Goal: Task Accomplishment & Management: Manage account settings

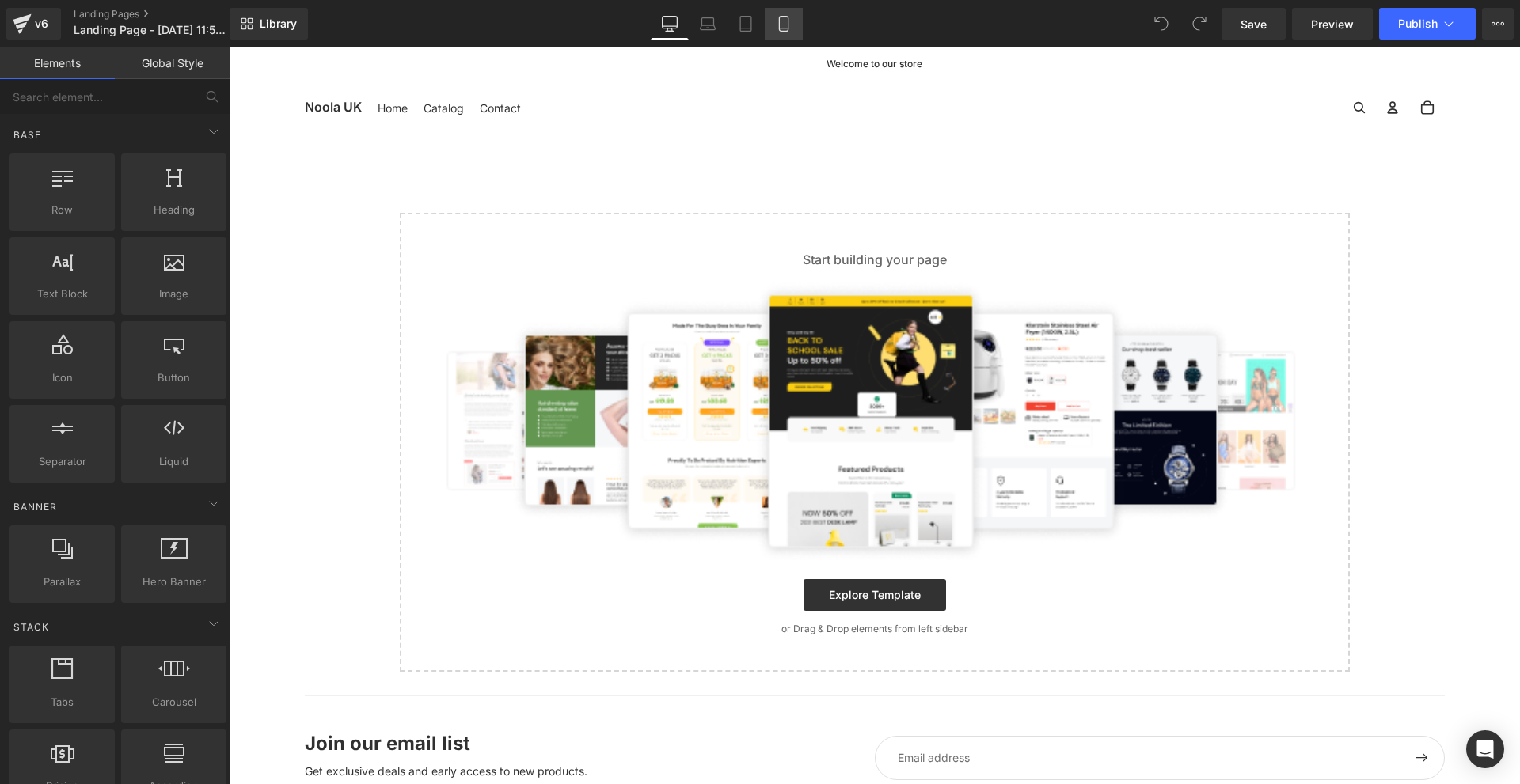
click at [786, 15] on link "Mobile" at bounding box center [783, 23] width 38 height 32
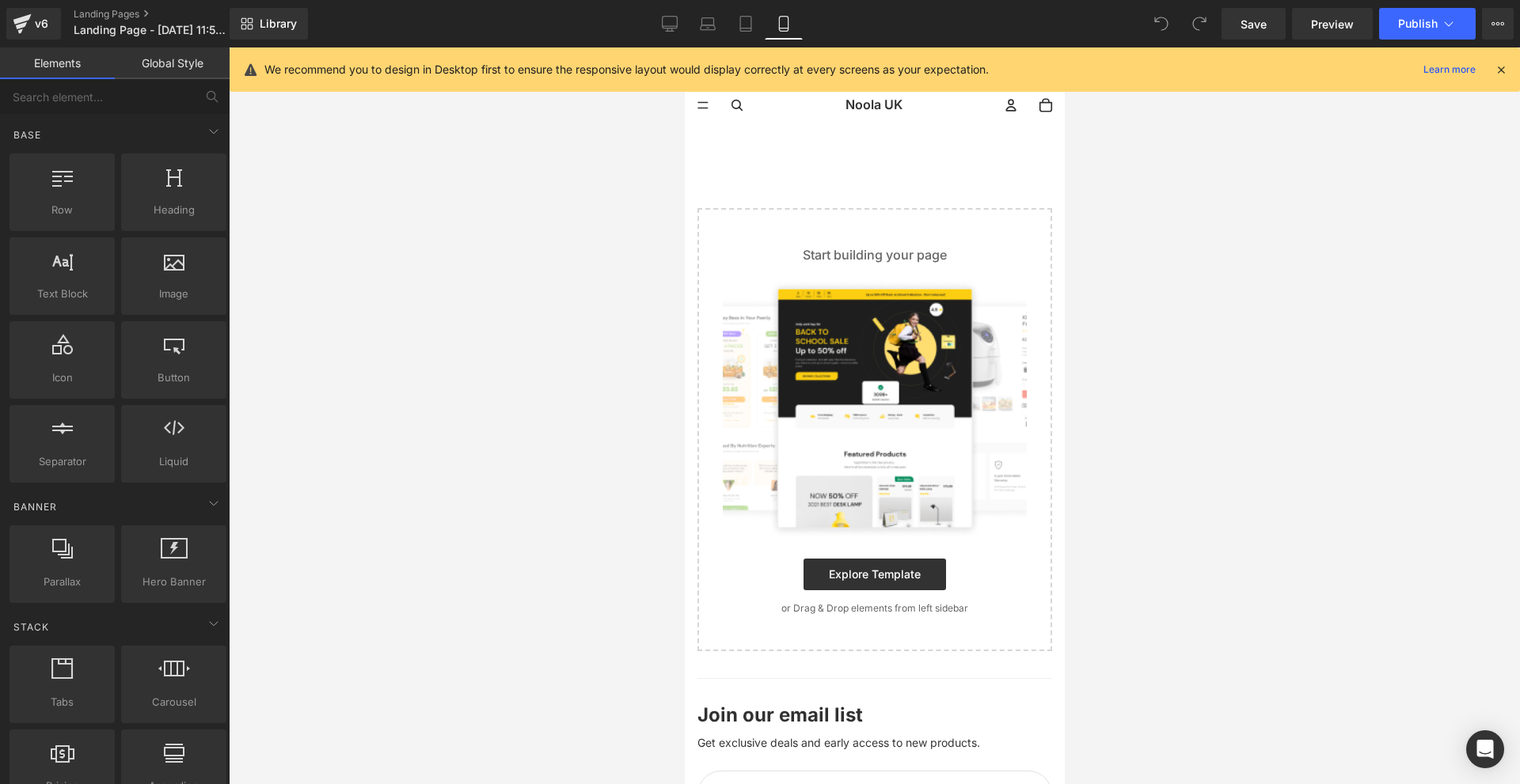
click at [1507, 70] on icon at bounding box center [1500, 69] width 14 height 14
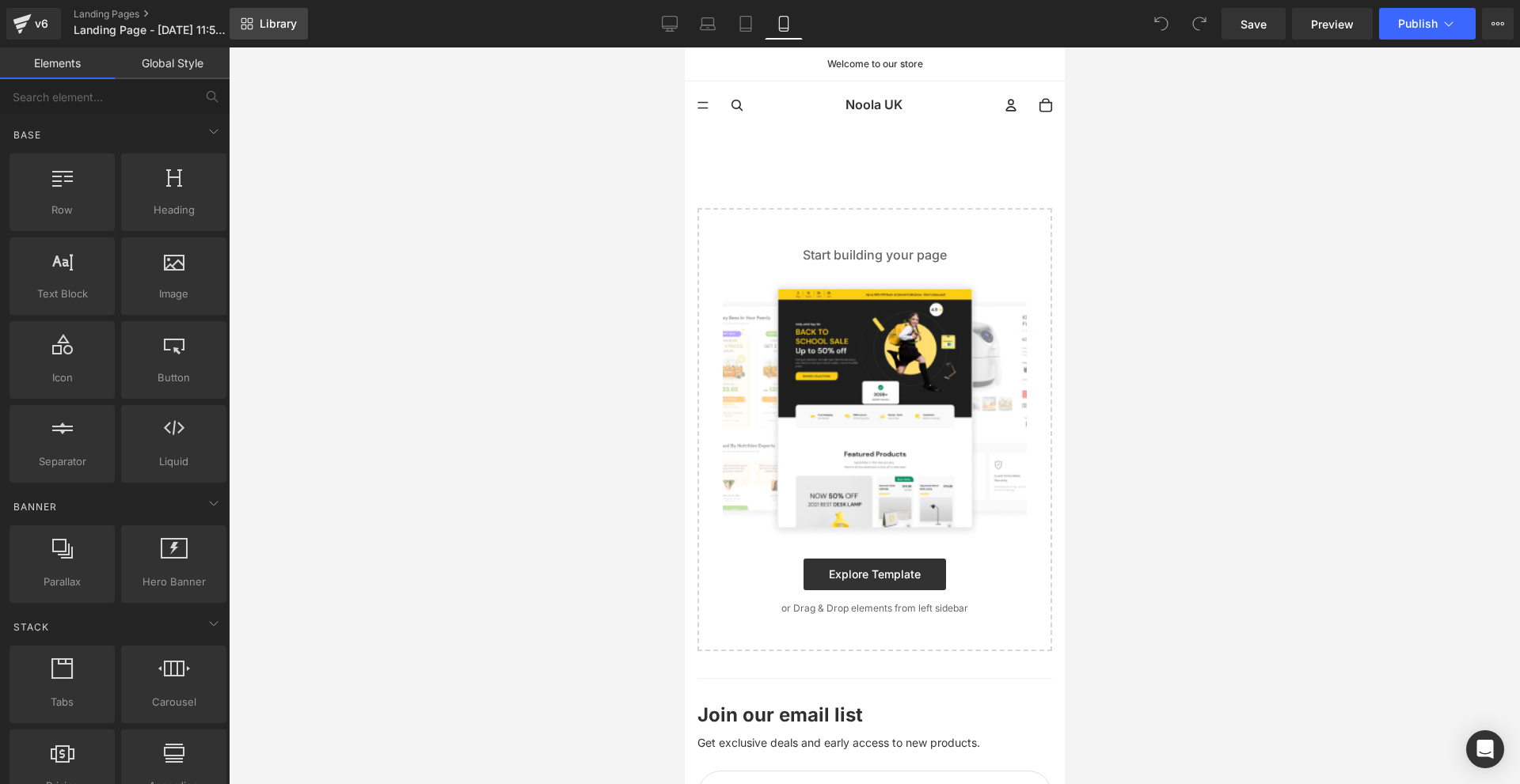
click at [280, 28] on span "Library" at bounding box center [279, 23] width 37 height 14
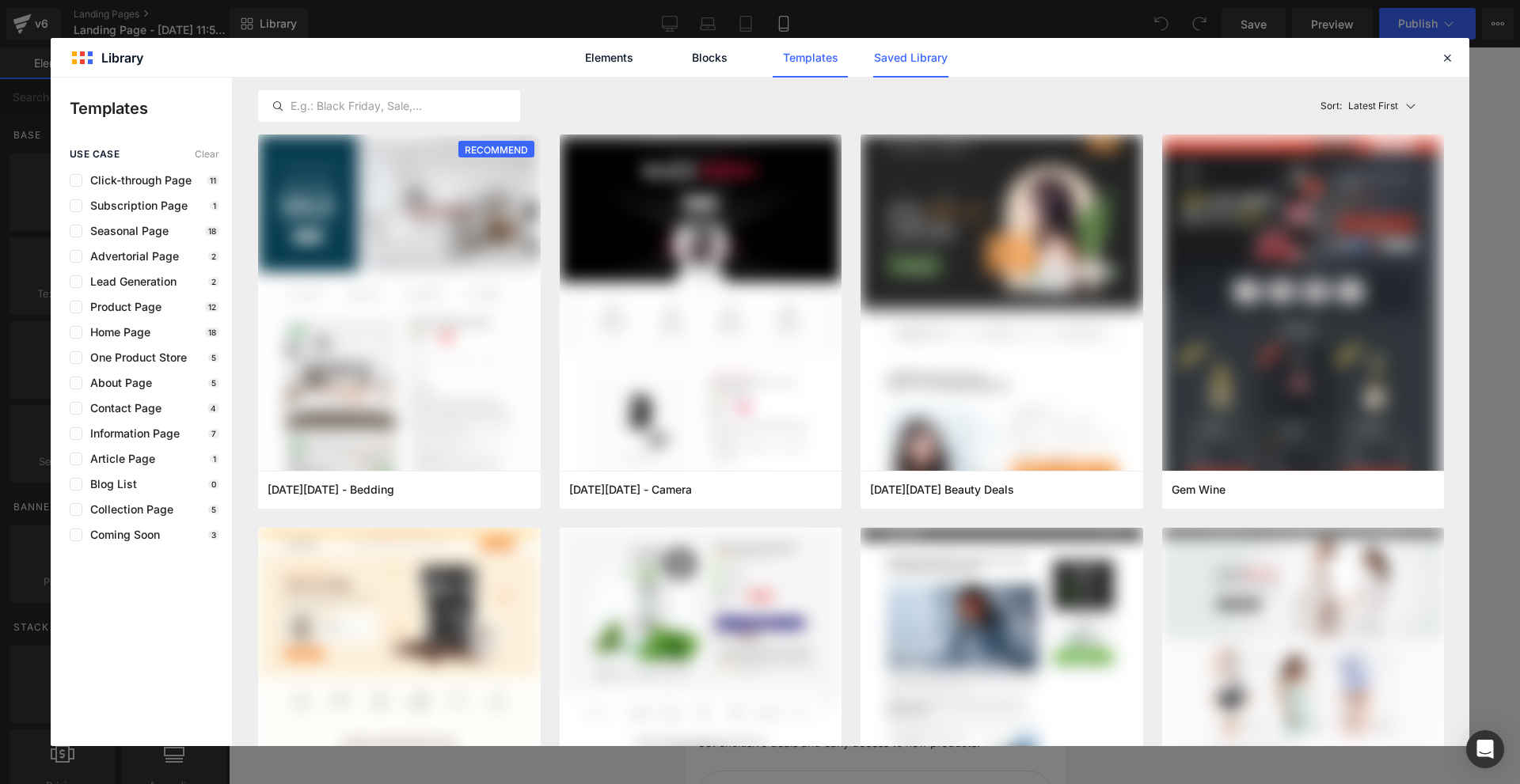
click at [885, 69] on link "Saved Library" at bounding box center [911, 58] width 75 height 39
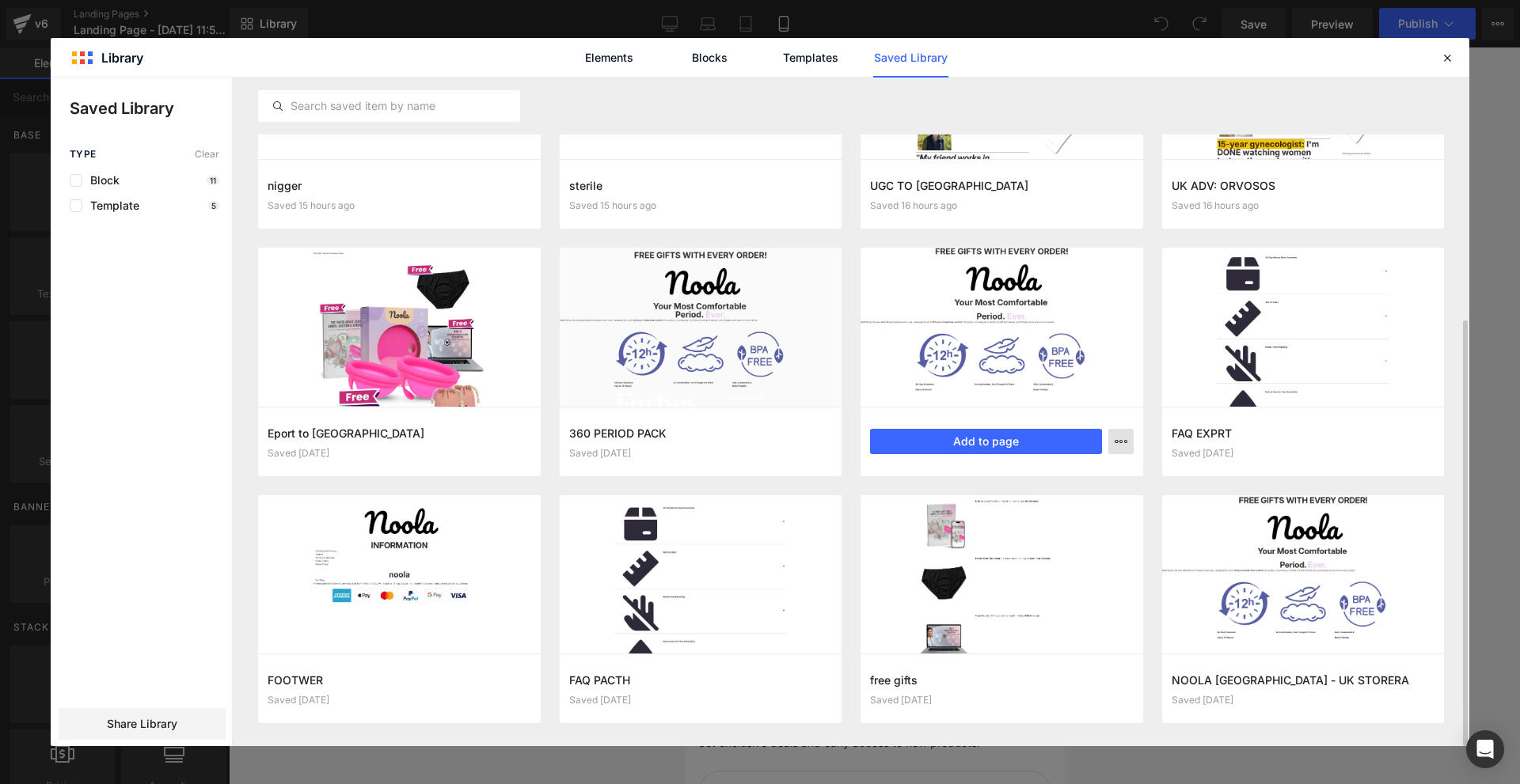
scroll to position [381, 0]
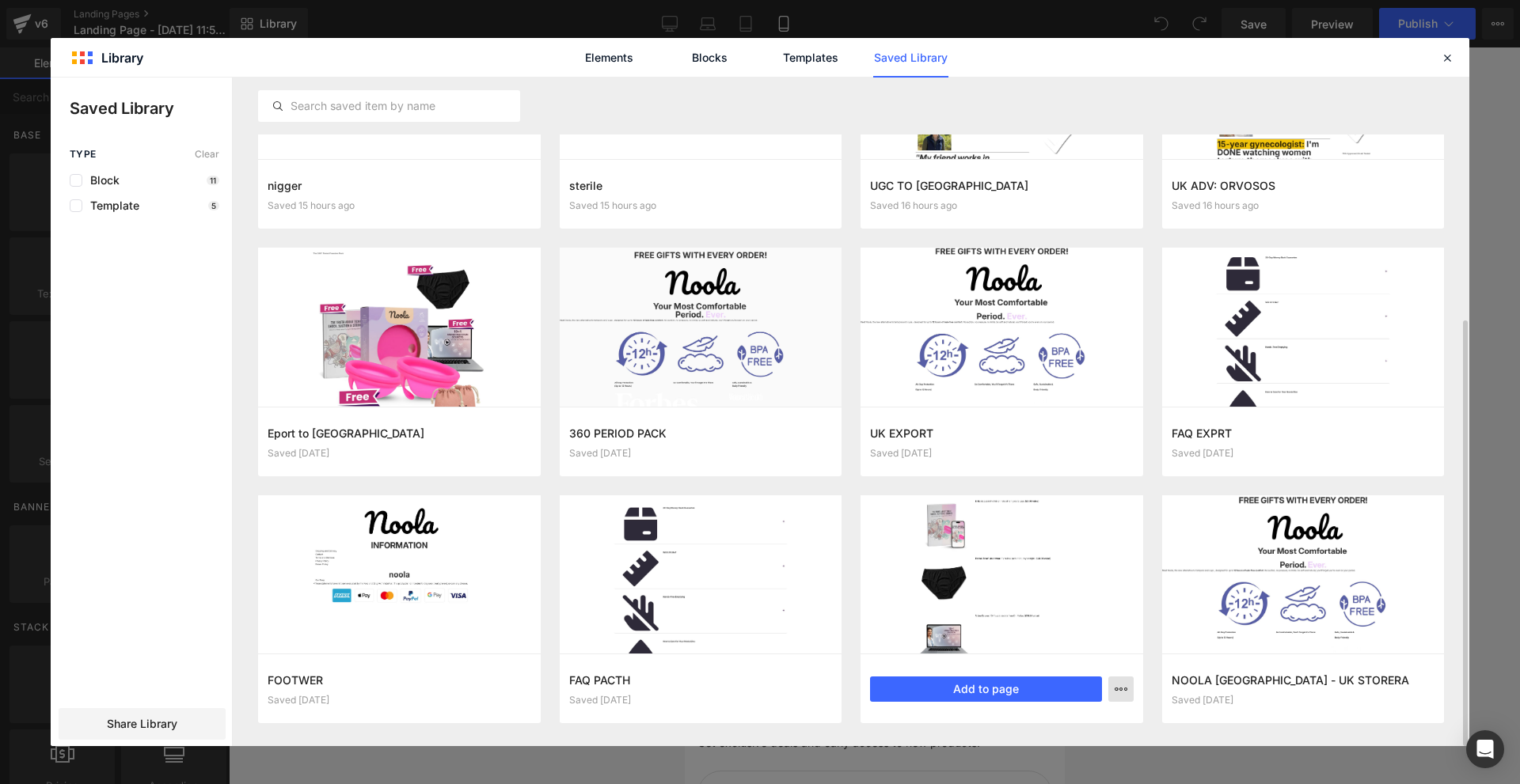
click at [1118, 696] on button "button" at bounding box center [1120, 689] width 25 height 25
click at [1016, 656] on p "Delete" at bounding box center [1001, 653] width 34 height 14
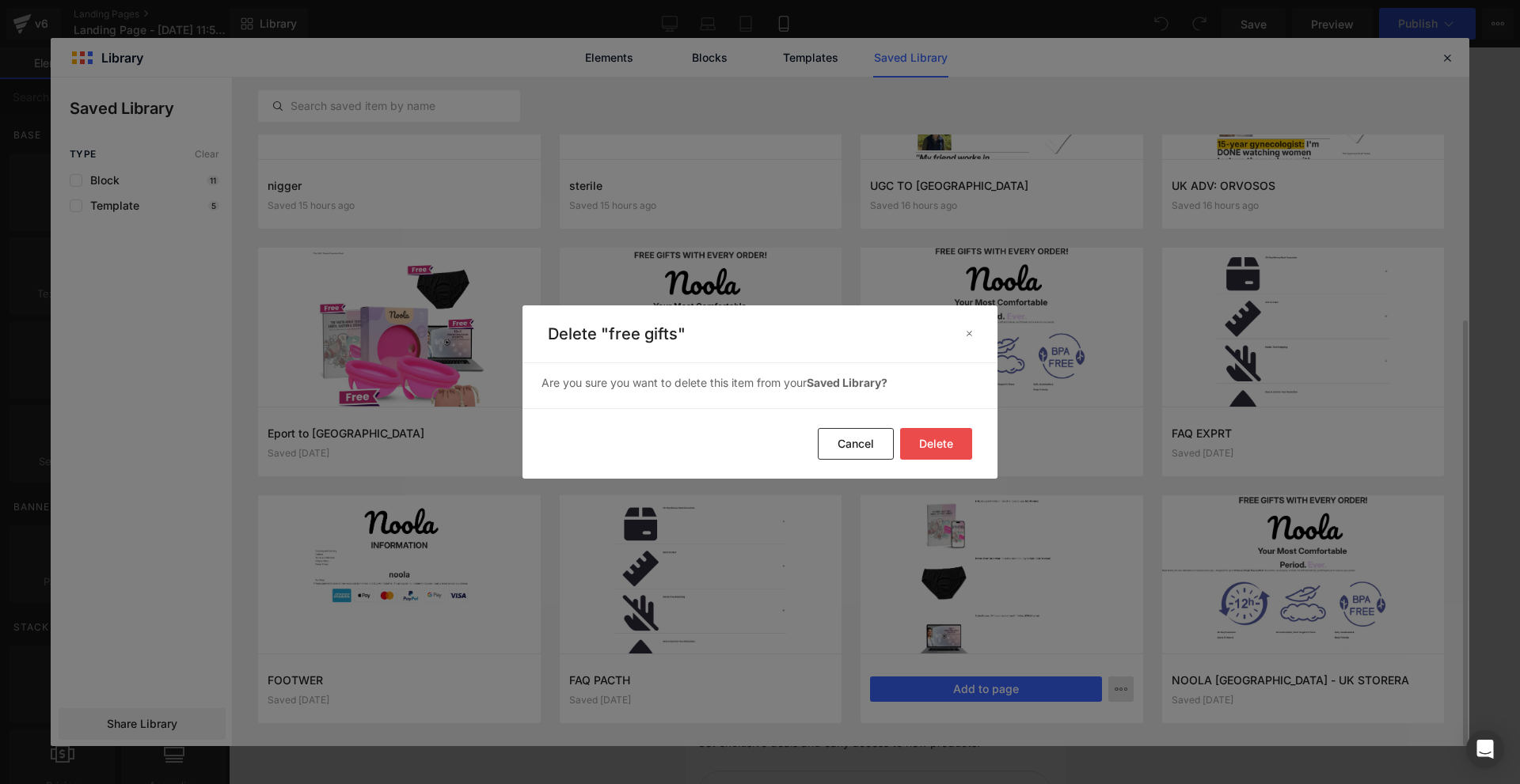
click at [964, 449] on button "Delete" at bounding box center [936, 444] width 72 height 32
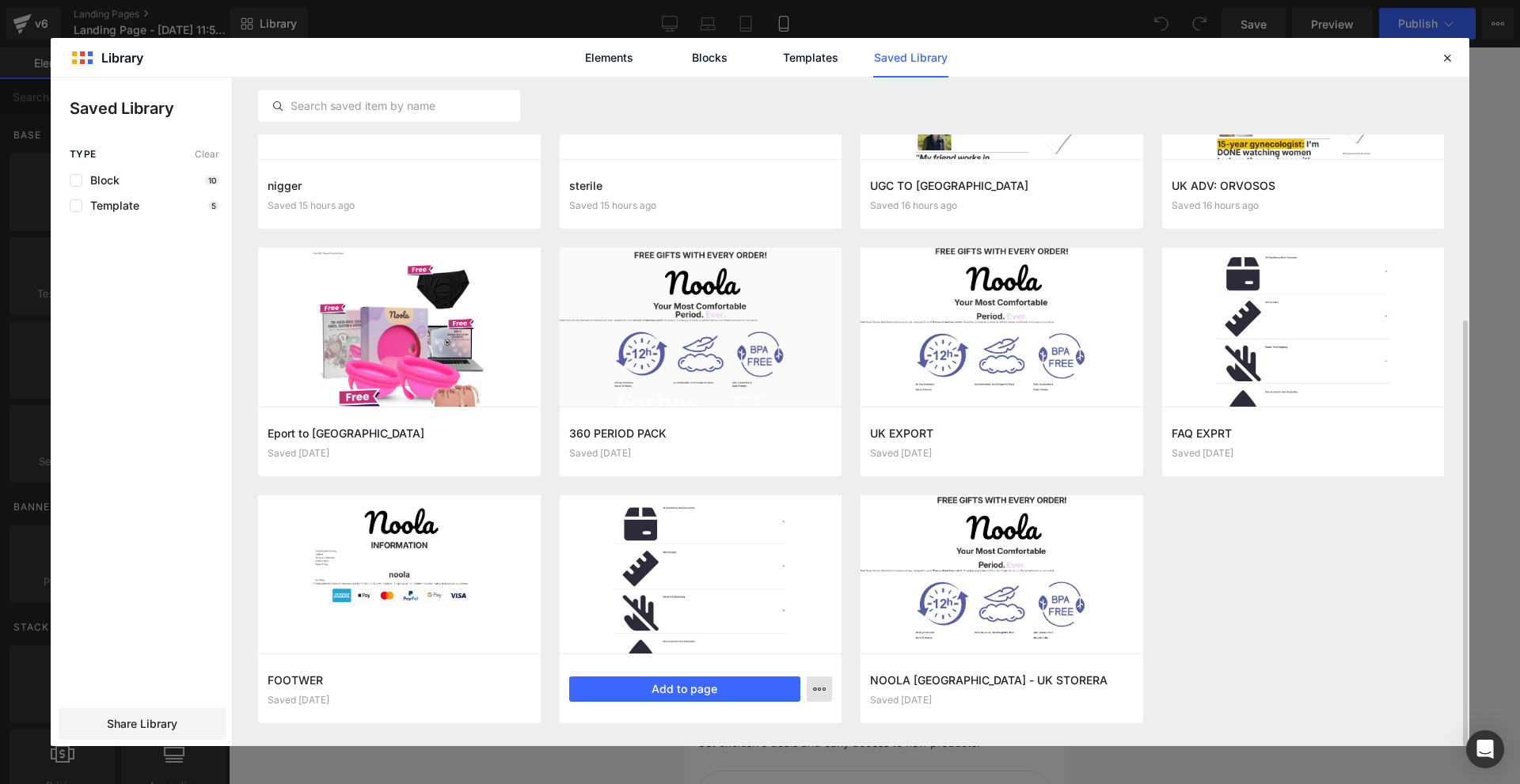
click at [816, 698] on button "button" at bounding box center [819, 689] width 25 height 25
click at [746, 651] on div "Delete" at bounding box center [741, 654] width 180 height 34
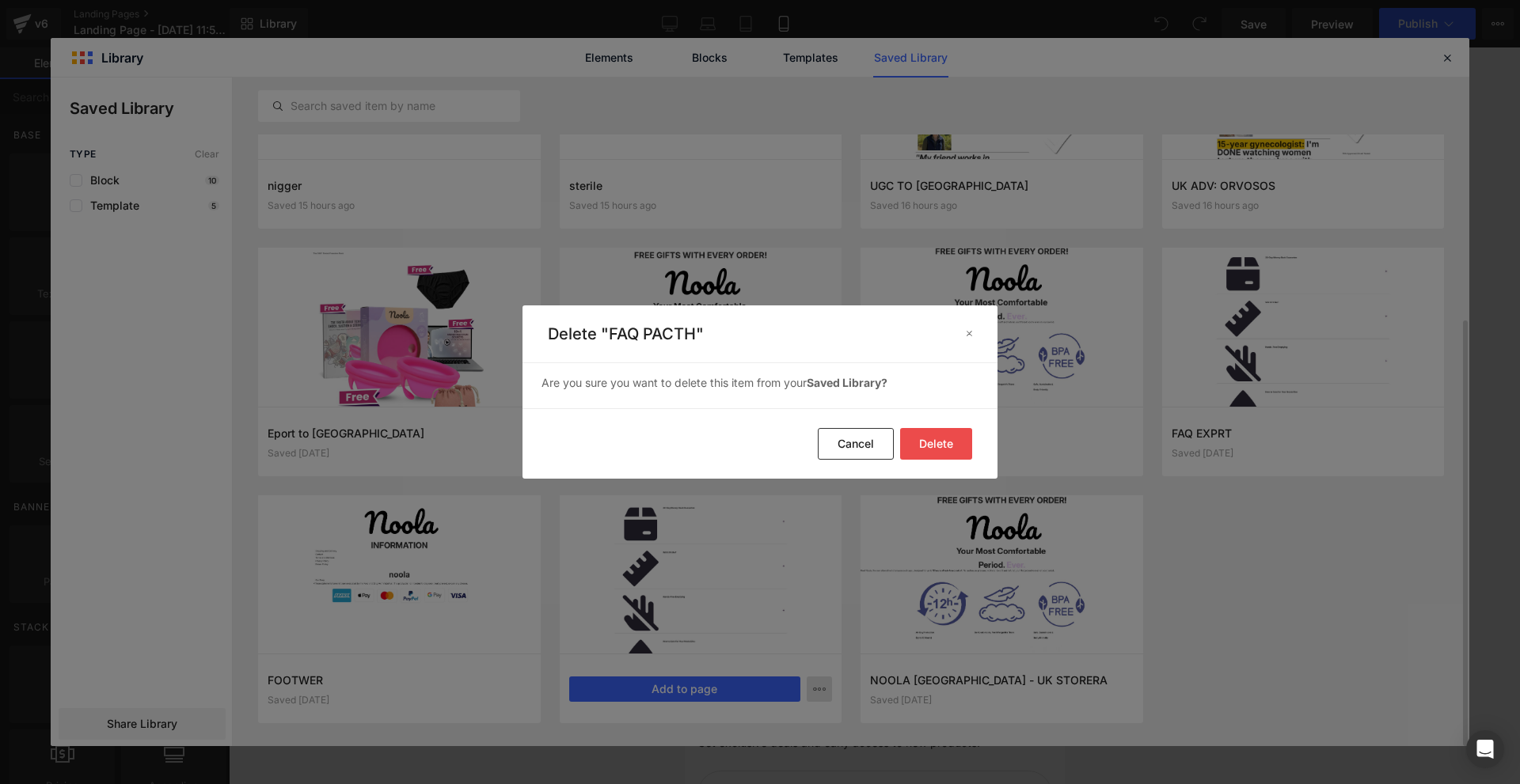
click at [938, 430] on button "Delete" at bounding box center [936, 444] width 72 height 32
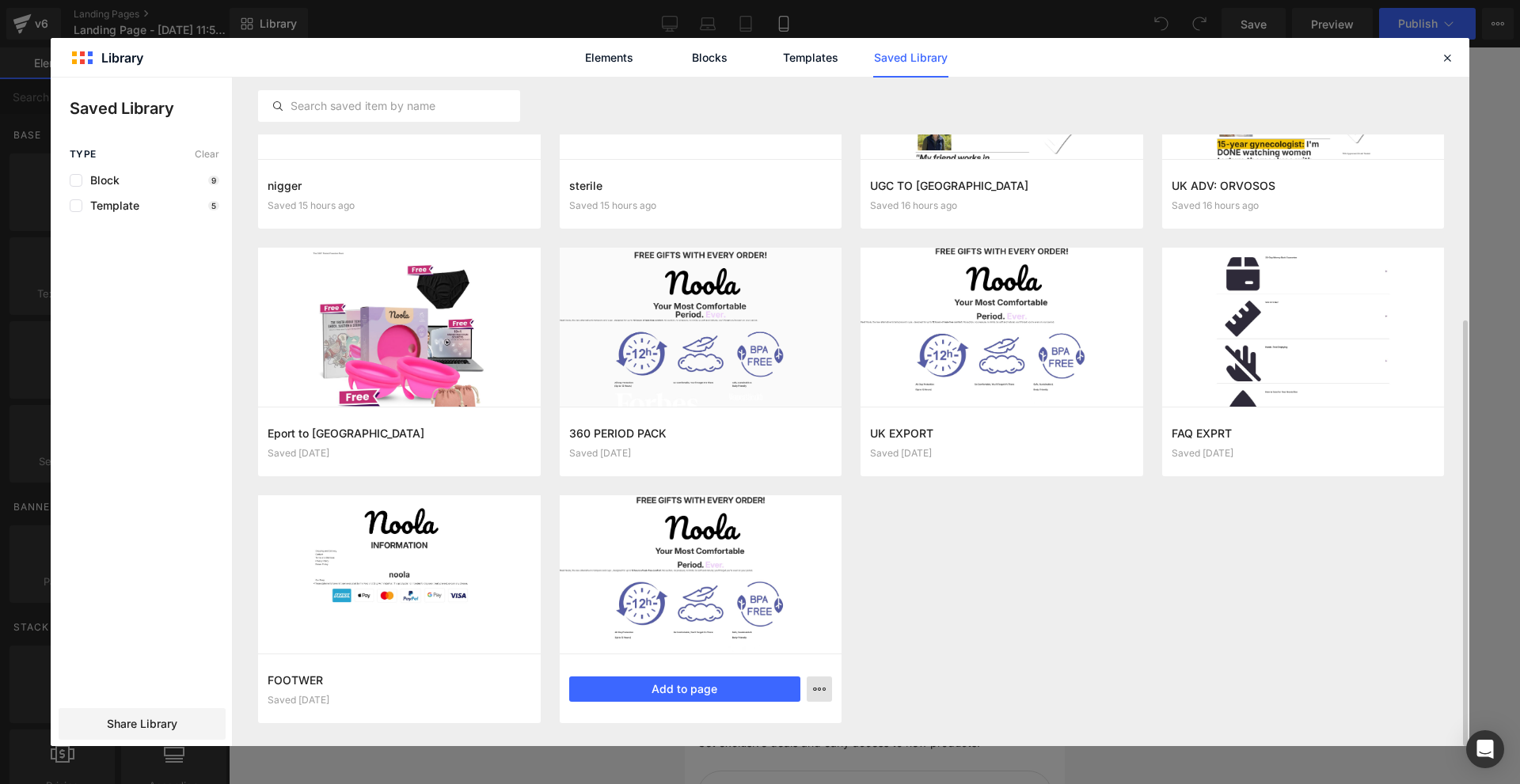
click at [812, 688] on button "button" at bounding box center [819, 689] width 25 height 25
click at [741, 653] on div "Delete" at bounding box center [741, 654] width 180 height 34
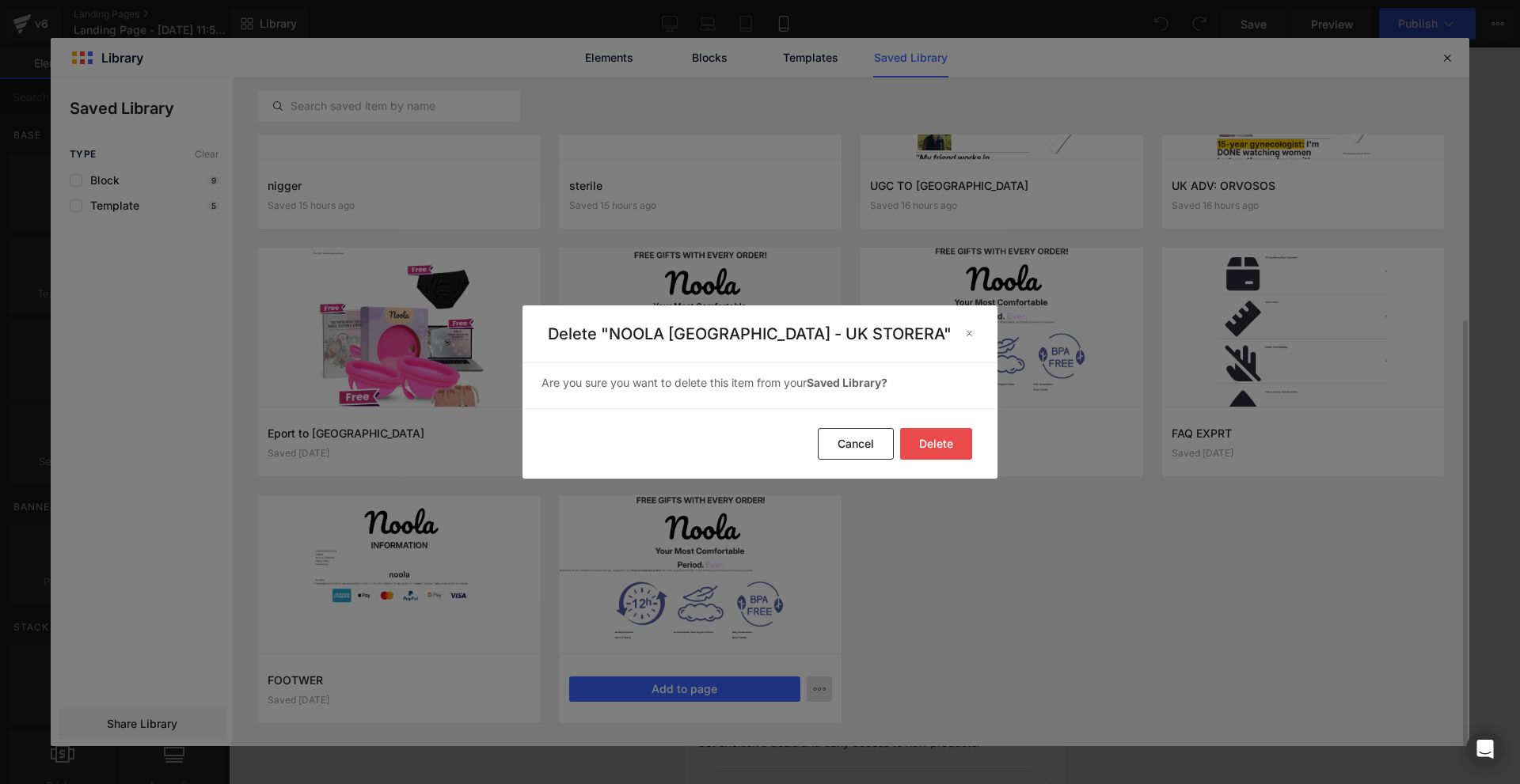
click at [927, 445] on button "Delete" at bounding box center [936, 444] width 72 height 32
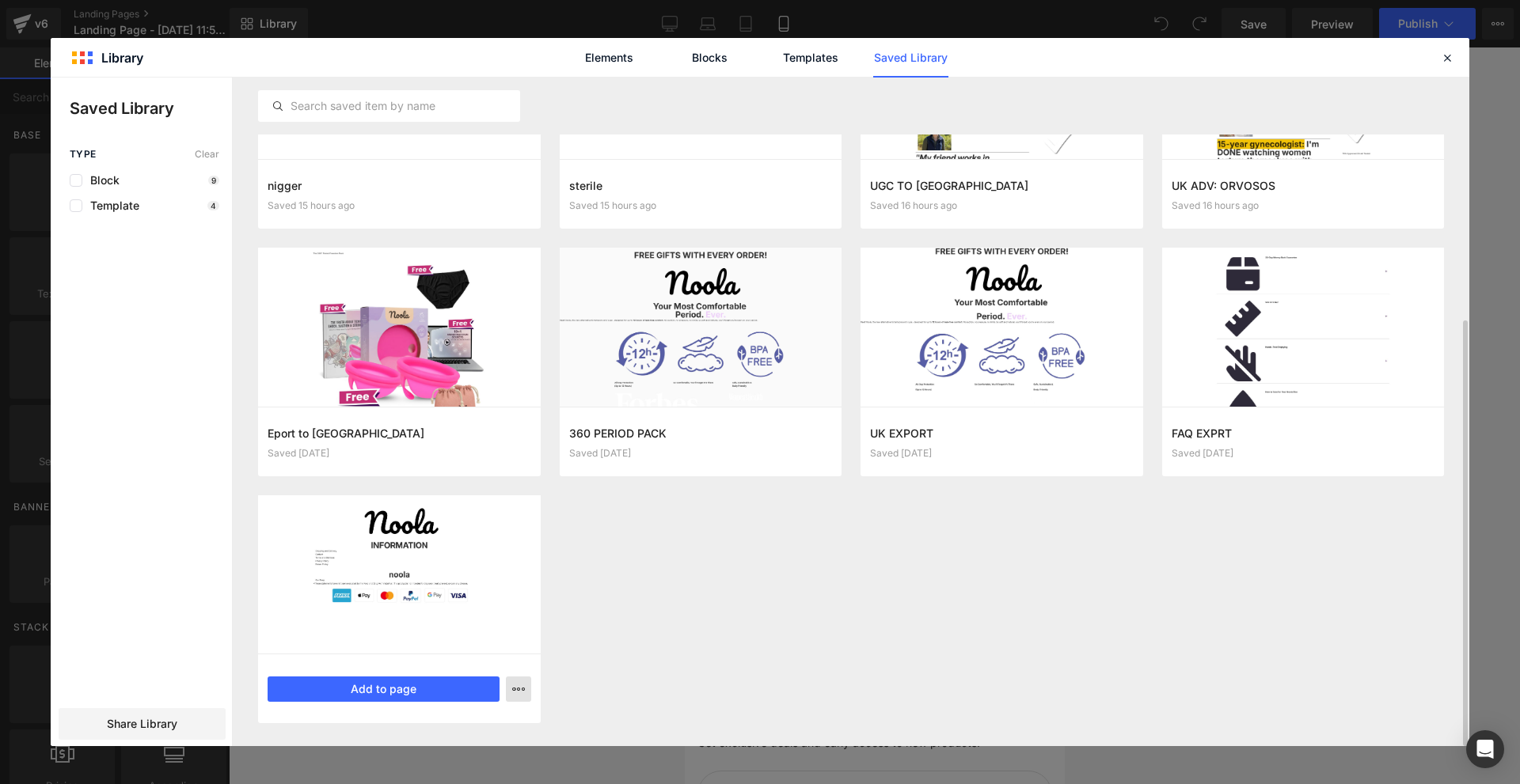
click at [506, 687] on button "button" at bounding box center [518, 689] width 25 height 25
click at [416, 650] on div "Delete" at bounding box center [440, 654] width 180 height 34
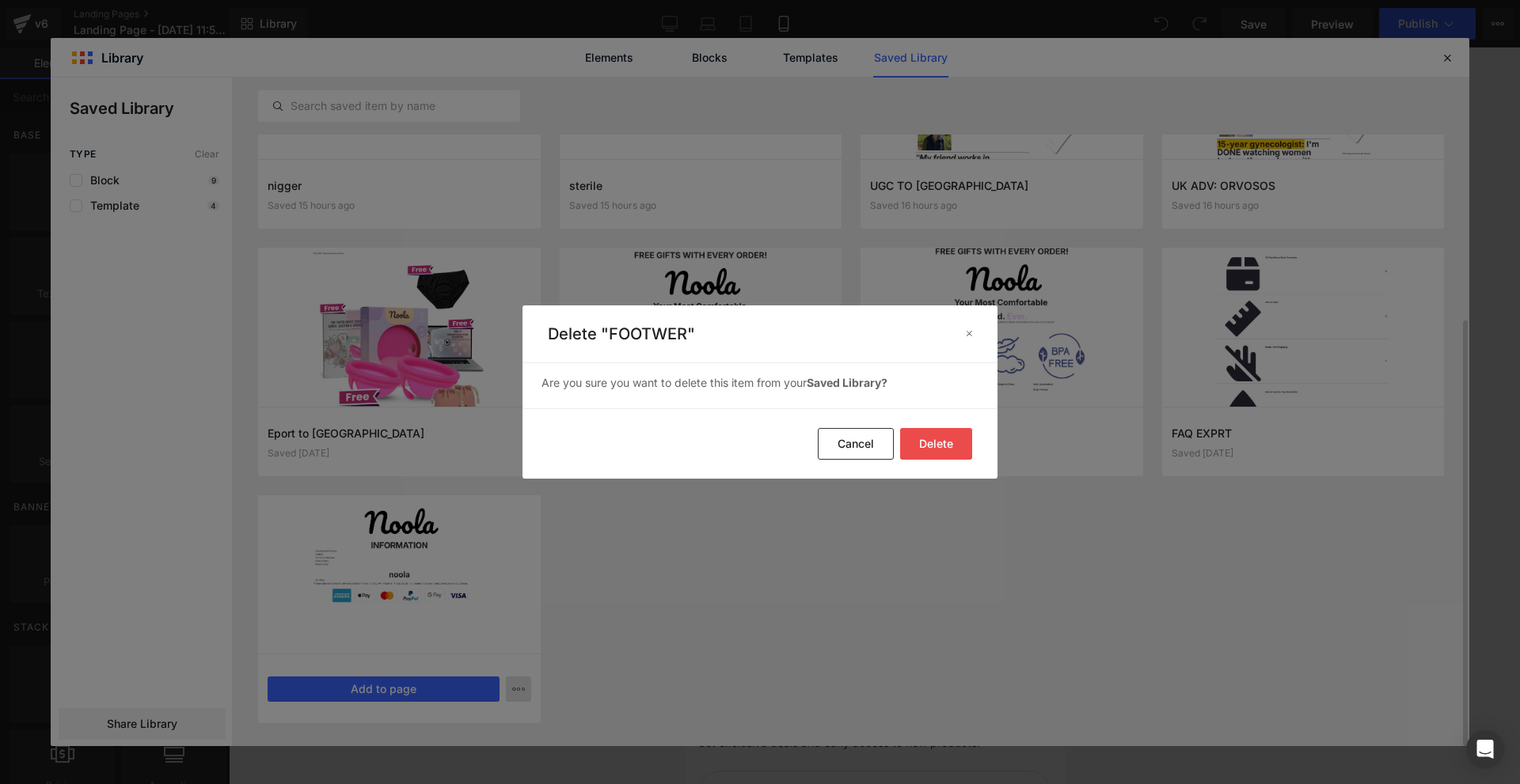
click at [911, 439] on button "Delete" at bounding box center [936, 444] width 72 height 32
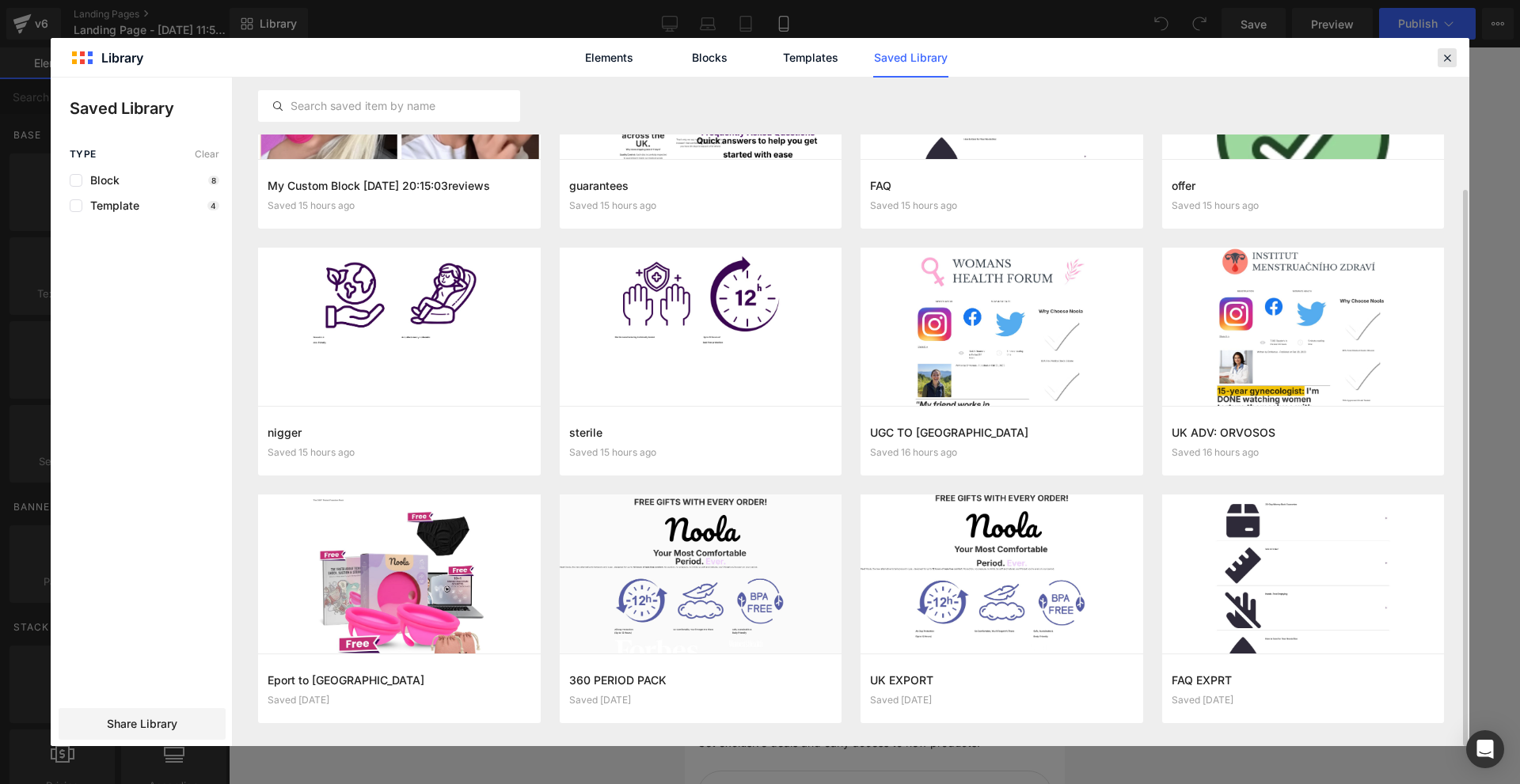
click at [1445, 55] on icon at bounding box center [1446, 57] width 14 height 14
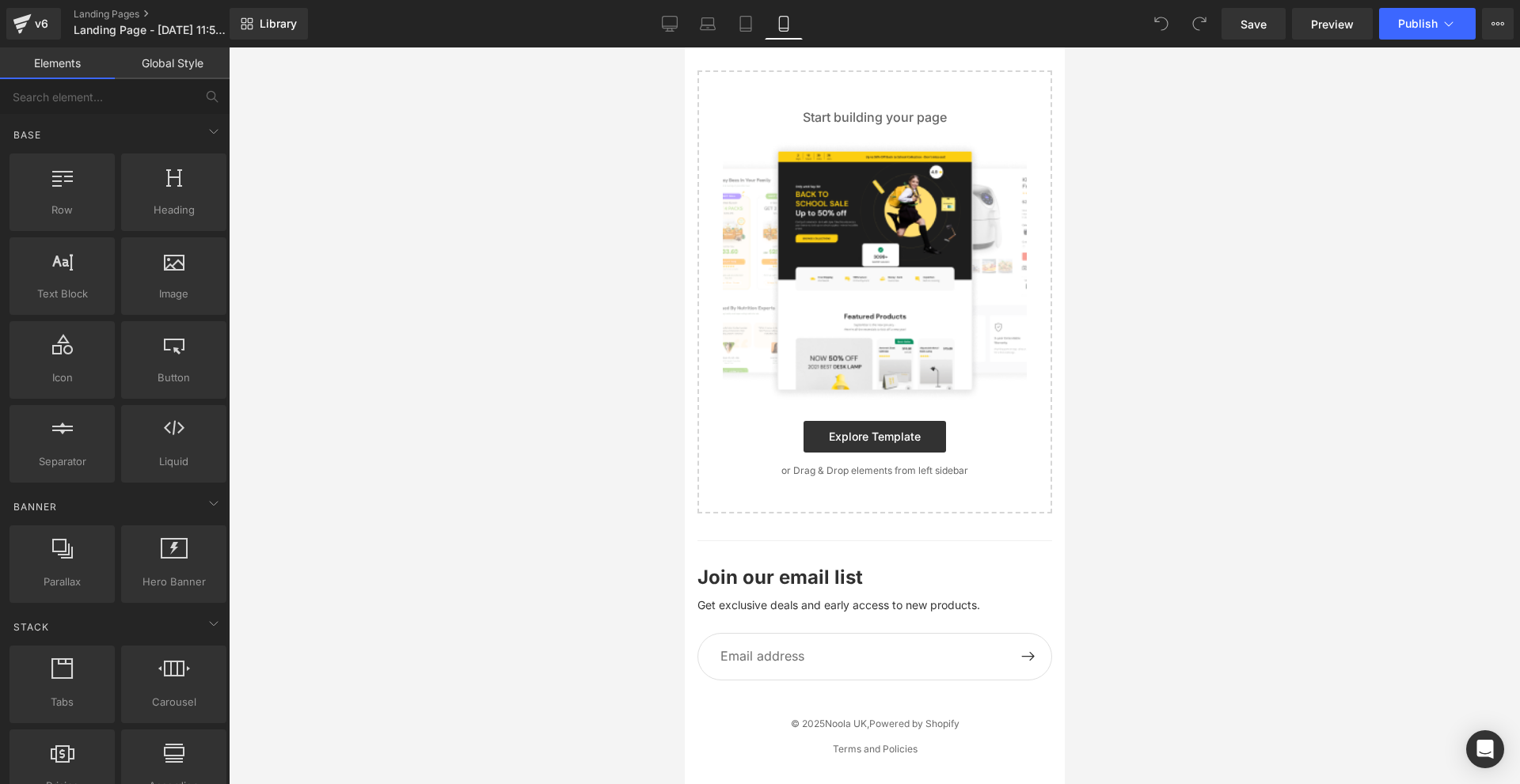
scroll to position [0, 0]
